Goal: Find specific page/section: Find specific page/section

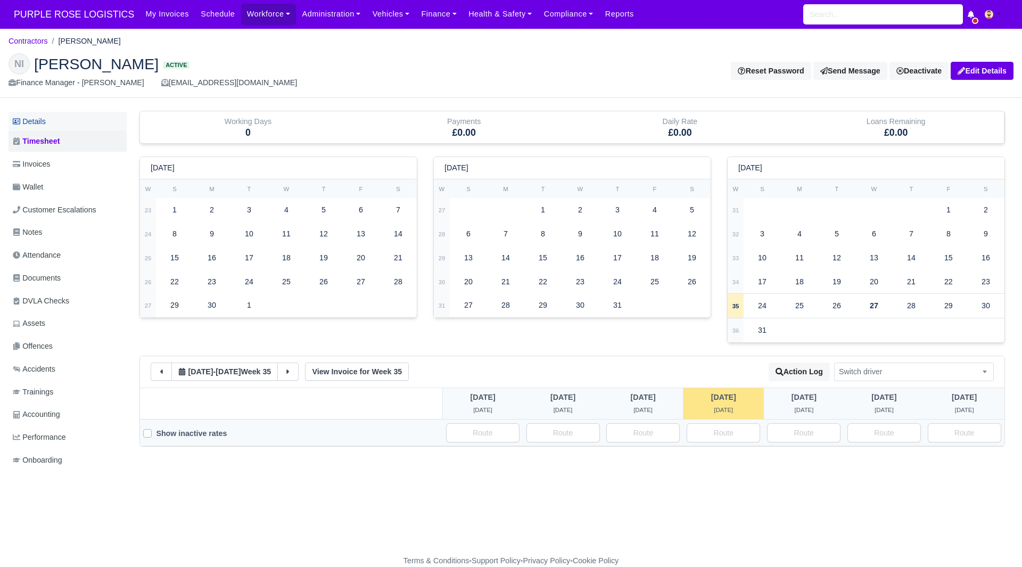
click at [78, 118] on link "Details" at bounding box center [68, 122] width 118 height 20
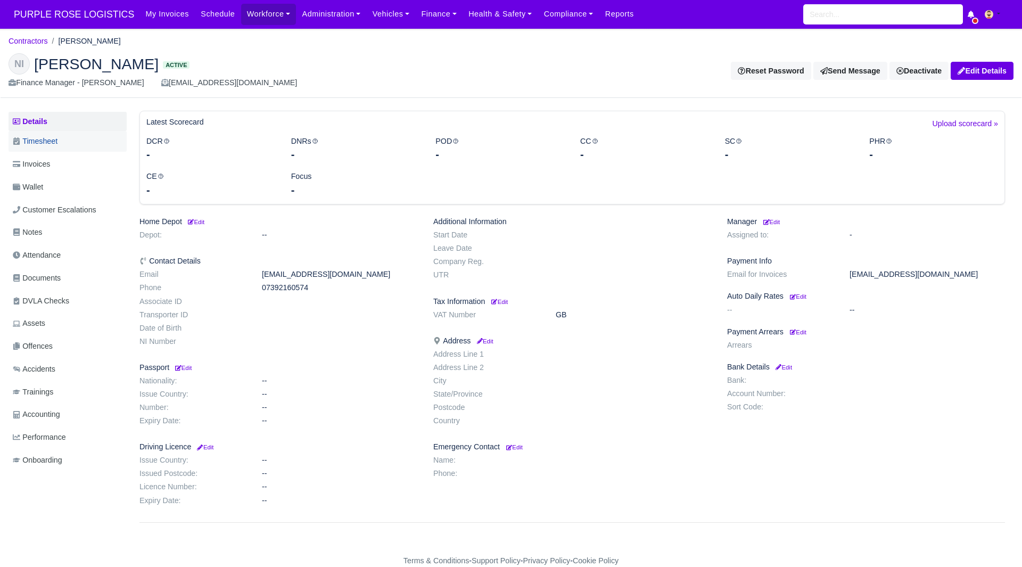
click at [70, 138] on link "Timesheet" at bounding box center [68, 141] width 118 height 21
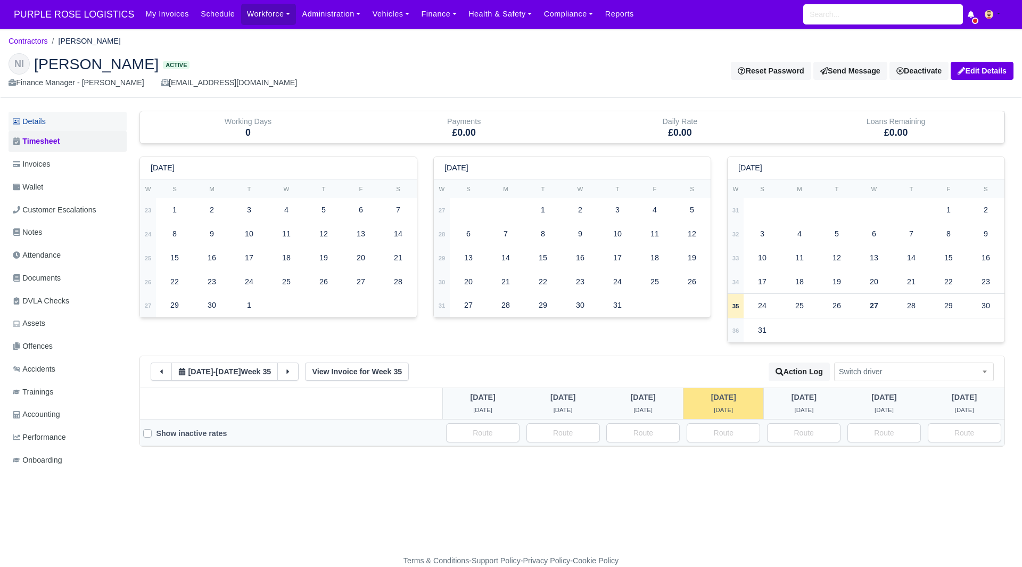
click at [51, 128] on link "Details" at bounding box center [68, 122] width 118 height 20
